Goal: Find specific fact

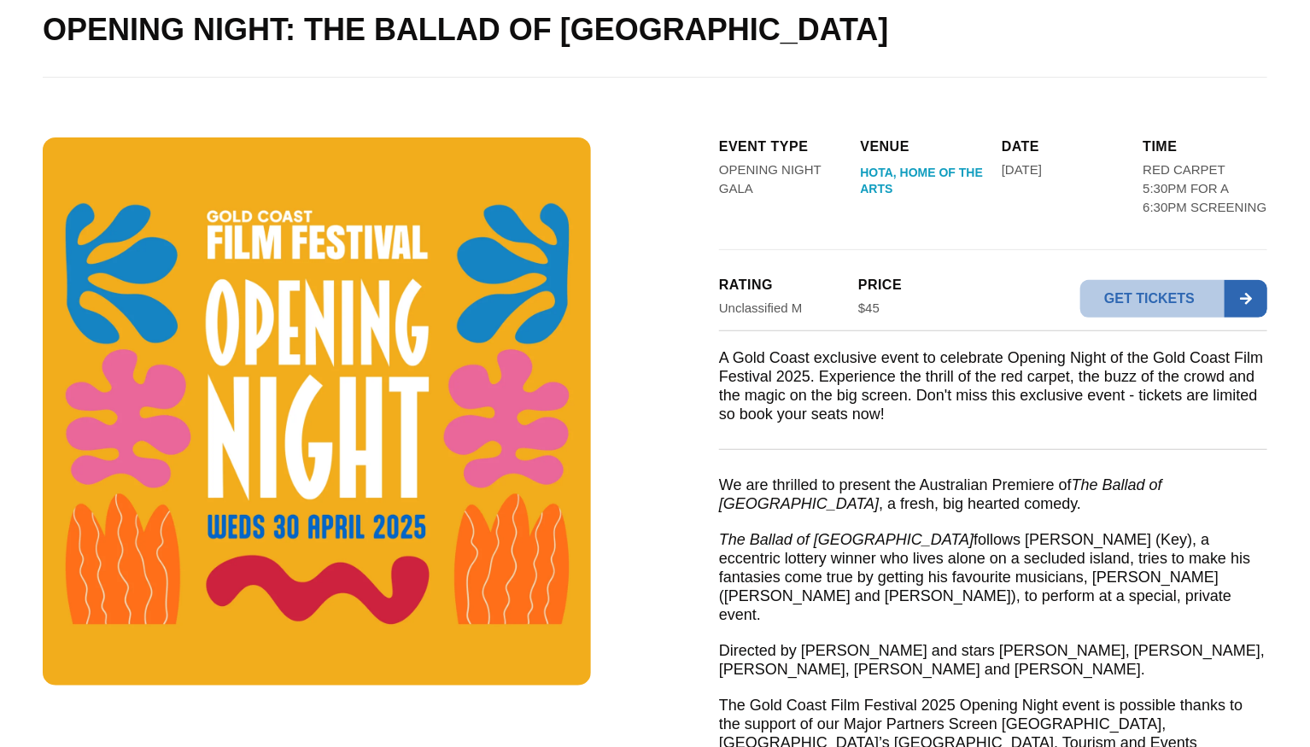
scroll to position [166, 0]
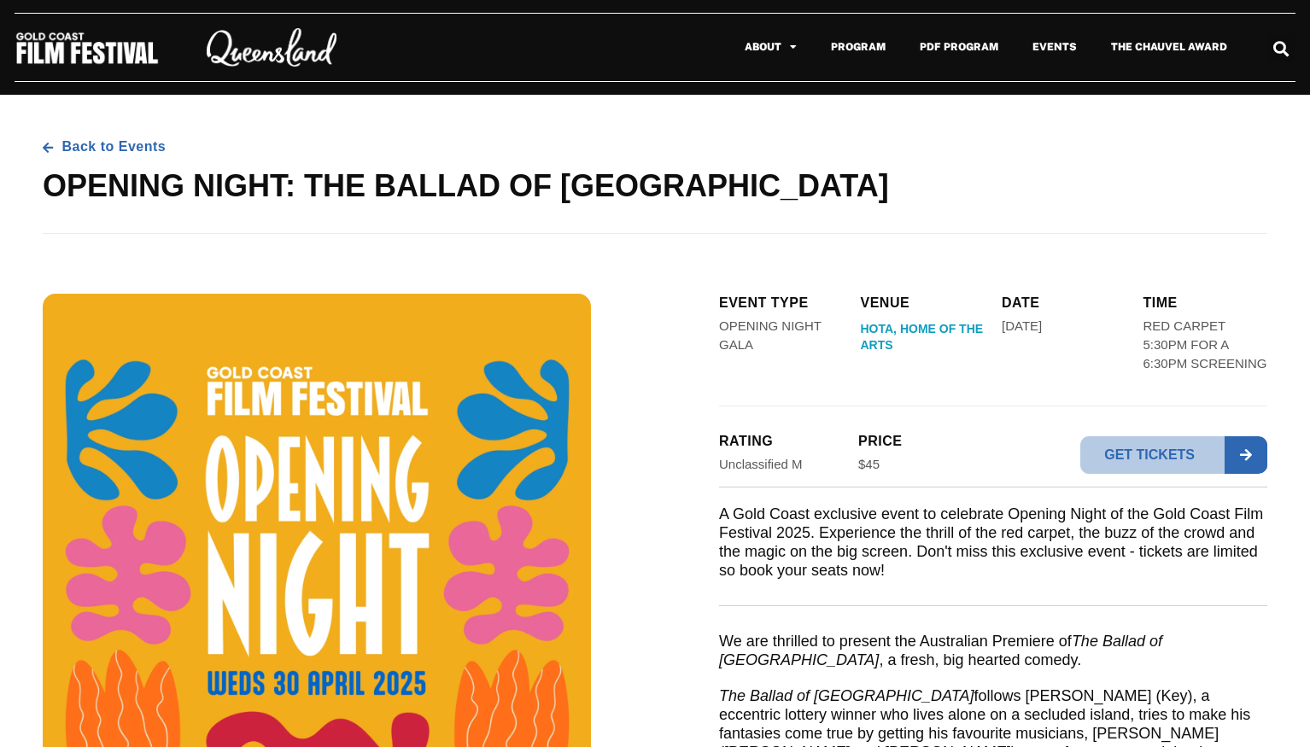
scroll to position [166, 0]
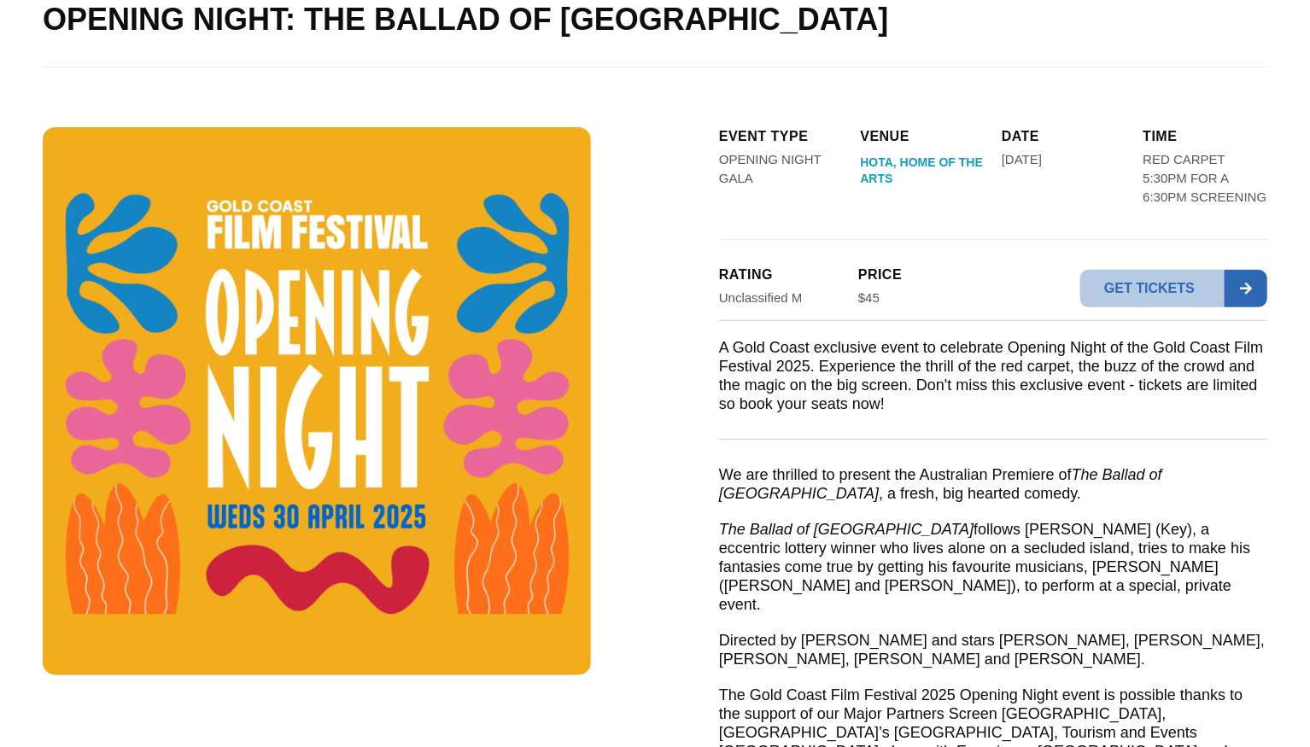
click at [1088, 470] on em "The Ballad of [GEOGRAPHIC_DATA]" at bounding box center [940, 484] width 443 height 36
drag, startPoint x: 1088, startPoint y: 470, endPoint x: 1254, endPoint y: 479, distance: 165.8
click at [1162, 479] on em "The Ballad of [GEOGRAPHIC_DATA]" at bounding box center [940, 484] width 443 height 36
click at [1162, 475] on em "The Ballad of [GEOGRAPHIC_DATA]" at bounding box center [940, 484] width 443 height 36
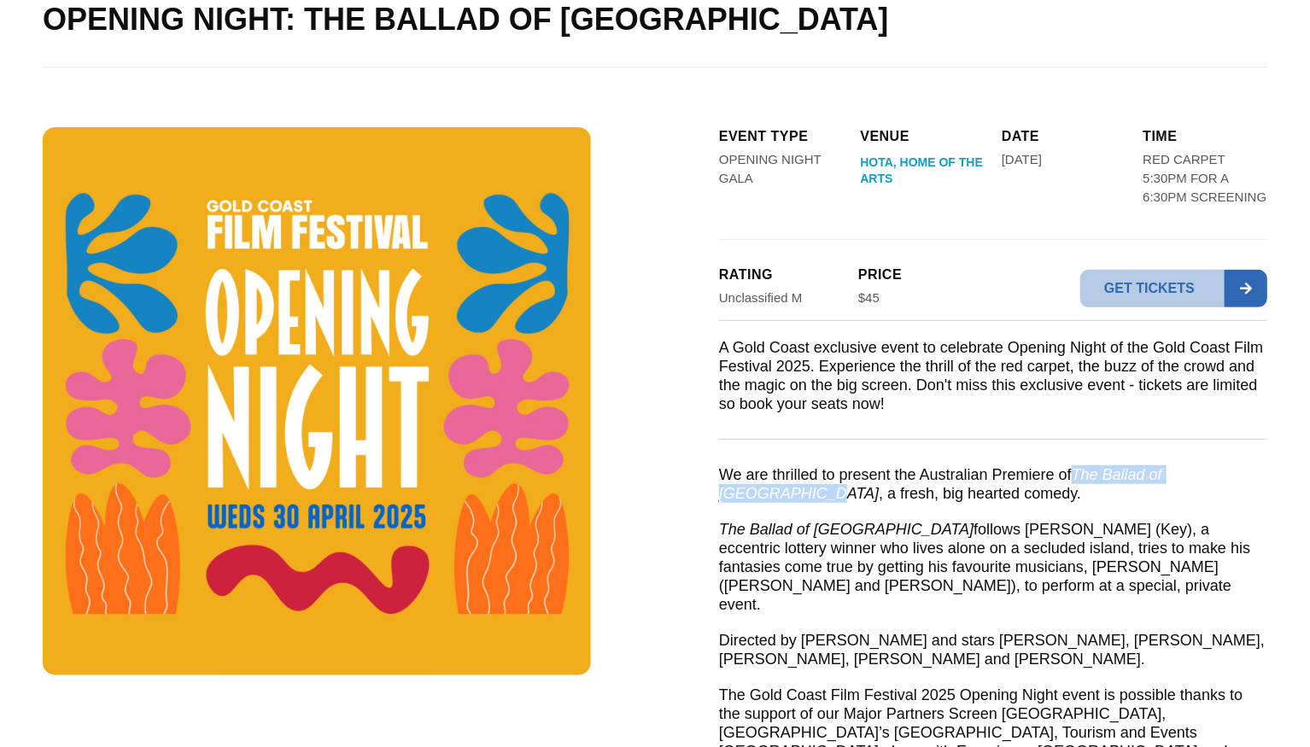
drag, startPoint x: 1250, startPoint y: 475, endPoint x: 1088, endPoint y: 478, distance: 162.2
click at [1088, 478] on em "The Ballad of [GEOGRAPHIC_DATA]" at bounding box center [940, 484] width 443 height 36
copy em "The Ballad of [GEOGRAPHIC_DATA]"
